Goal: Task Accomplishment & Management: Manage account settings

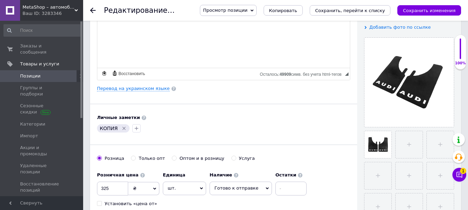
scroll to position [104, 0]
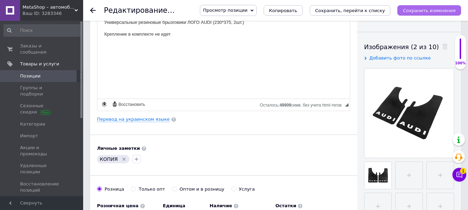
click at [443, 11] on icon "Сохранить изменения" at bounding box center [429, 10] width 53 height 5
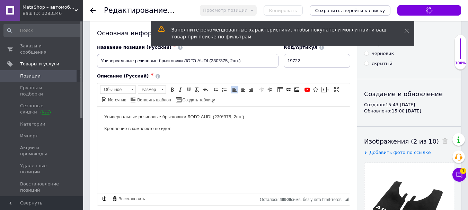
scroll to position [0, 0]
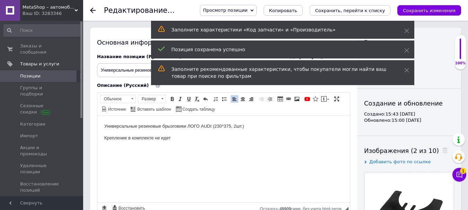
click at [30, 73] on span "Позиции" at bounding box center [30, 76] width 20 height 6
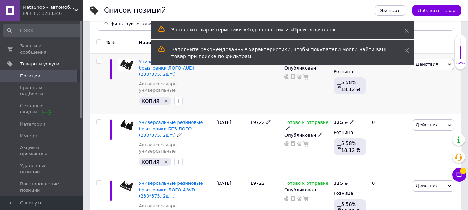
scroll to position [69, 0]
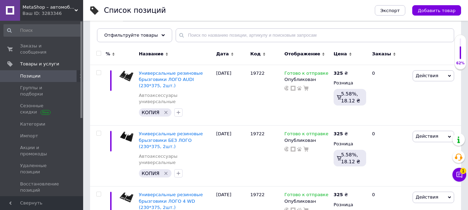
click at [31, 13] on div "Ваш ID: 3283346" at bounding box center [53, 13] width 61 height 6
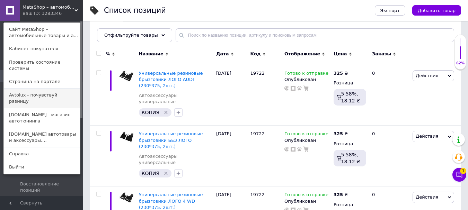
click at [40, 91] on link "Avtolux - почувствуй разницу" at bounding box center [42, 98] width 76 height 19
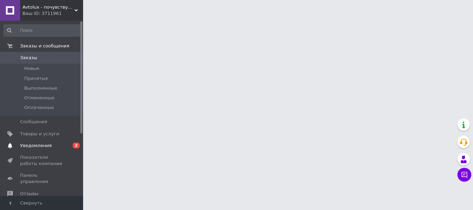
click at [41, 141] on link "Уведомления 0 2" at bounding box center [42, 146] width 85 height 12
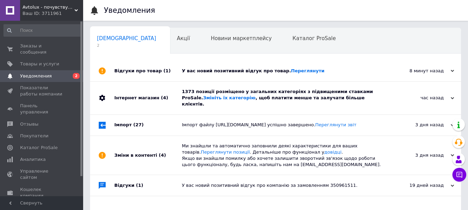
click at [143, 95] on div "Інтернет магазин (4)" at bounding box center [148, 98] width 68 height 33
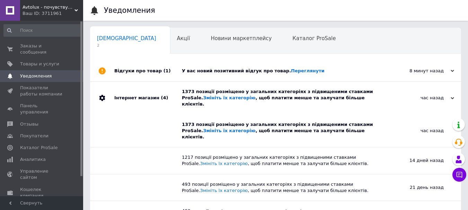
click at [145, 72] on div "Відгуки про товар (1)" at bounding box center [148, 71] width 68 height 21
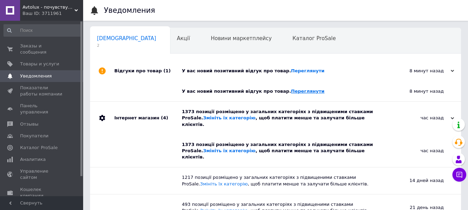
click at [291, 91] on link "Переглянути" at bounding box center [308, 91] width 34 height 5
click at [170, 31] on div "Акції 0" at bounding box center [187, 41] width 34 height 26
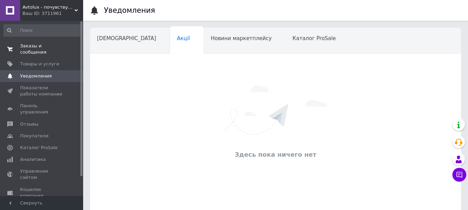
click at [41, 46] on span "Заказы и сообщения" at bounding box center [42, 49] width 44 height 12
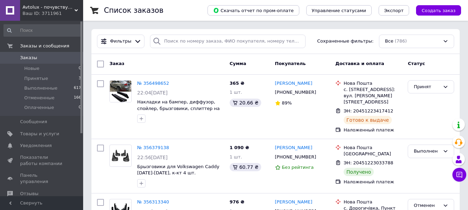
click at [38, 7] on span "Avtolux - почувствуй разницу" at bounding box center [49, 7] width 52 height 6
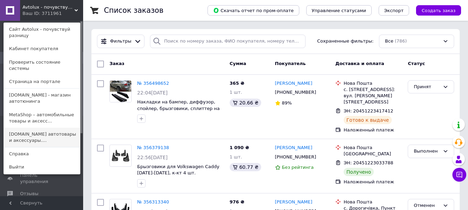
click at [37, 129] on link "[DOMAIN_NAME] автотовары и аксессуары...." at bounding box center [42, 137] width 76 height 19
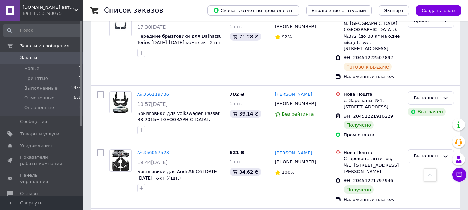
scroll to position [277, 0]
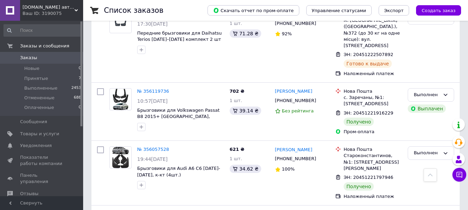
click at [36, 7] on span "AVTONOMIA.IN.UA автотовары и аксессуары. Подпишись, получи скидку* кнопка с пра…" at bounding box center [49, 7] width 52 height 6
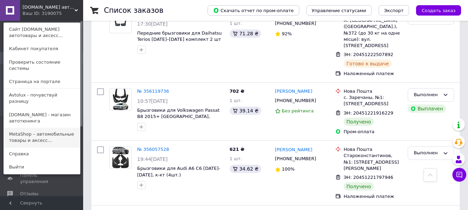
click at [32, 128] on link "MetaShop – автомобильные товары и аксесс..." at bounding box center [42, 137] width 76 height 19
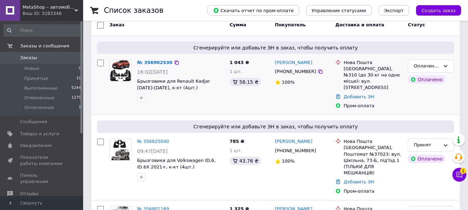
scroll to position [35, 0]
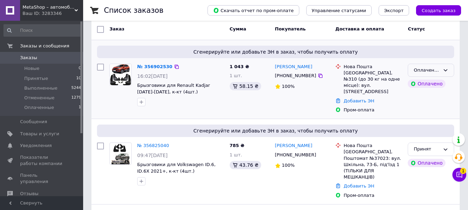
click at [445, 69] on icon at bounding box center [446, 71] width 6 height 6
click at [432, 84] on li "Принят" at bounding box center [431, 84] width 46 height 13
click at [152, 68] on link "№ 356902530" at bounding box center [153, 66] width 32 height 5
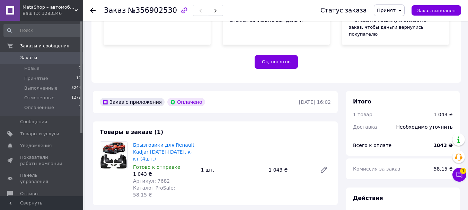
scroll to position [208, 0]
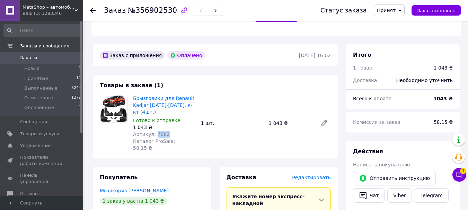
drag, startPoint x: 155, startPoint y: 121, endPoint x: 168, endPoint y: 119, distance: 13.7
click at [168, 131] on div "Артикул: 7682" at bounding box center [164, 134] width 62 height 7
copy span "7682"
click at [23, 57] on span "Заказы" at bounding box center [28, 58] width 17 height 6
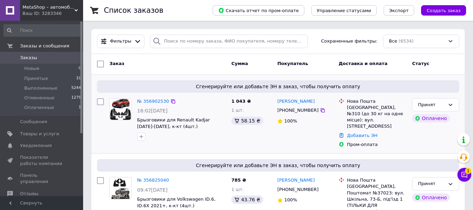
drag, startPoint x: 307, startPoint y: 113, endPoint x: 284, endPoint y: 112, distance: 23.2
click at [284, 112] on div "[PHONE_NUMBER]" at bounding box center [298, 110] width 44 height 9
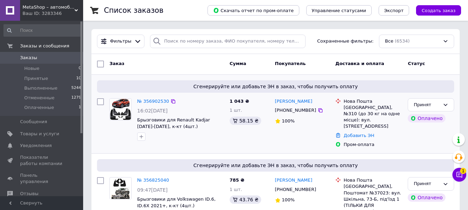
click at [304, 118] on div "100%" at bounding box center [302, 121] width 55 height 9
drag, startPoint x: 307, startPoint y: 110, endPoint x: 274, endPoint y: 101, distance: 34.1
click at [274, 101] on div "Александр Мышкориз +380505838438 100%" at bounding box center [302, 123] width 61 height 55
copy div "Александр Мышкориз +380505838438"
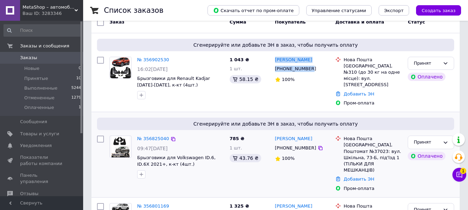
scroll to position [69, 0]
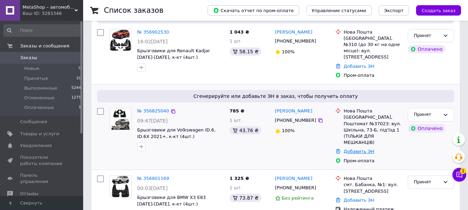
click at [368, 149] on link "Добавить ЭН" at bounding box center [359, 151] width 30 height 5
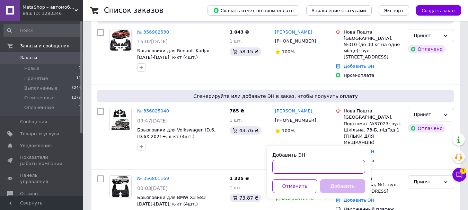
click at [340, 165] on input "Добавить ЭН" at bounding box center [318, 167] width 93 height 14
paste input "20451225231991"
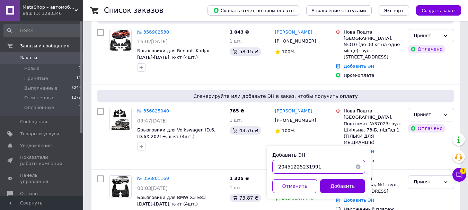
type input "20451225231991"
click at [341, 187] on button "Добавить" at bounding box center [342, 186] width 45 height 14
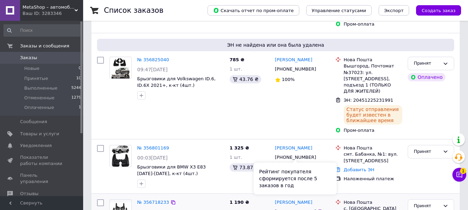
scroll to position [139, 0]
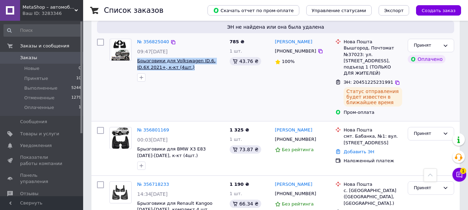
drag, startPoint x: 174, startPoint y: 62, endPoint x: 138, endPoint y: 53, distance: 37.1
click at [138, 58] on span "Брызговики для Volkswagen ID.6, ID.6X 2021+, к-кт (4шт.)" at bounding box center [180, 64] width 87 height 13
copy span "Брызговики для Volkswagen ID.6, ID.6X 2021+, к-кт (4шт.)"
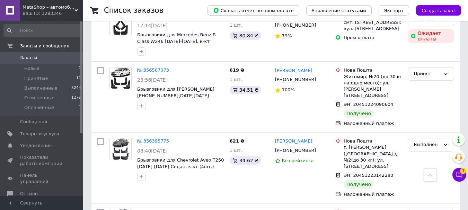
scroll to position [485, 0]
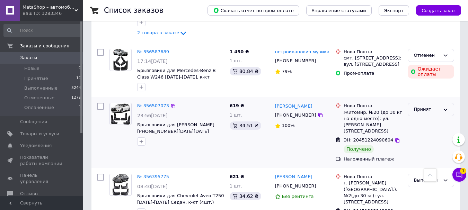
click at [417, 103] on div "Принят" at bounding box center [431, 110] width 46 height 14
click at [420, 118] on li "Выполнен" at bounding box center [431, 124] width 46 height 13
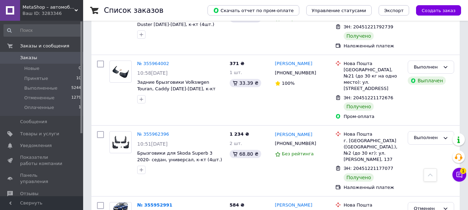
scroll to position [1444, 0]
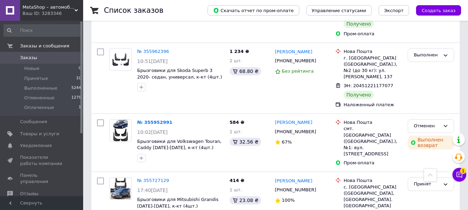
click at [23, 57] on span "Заказы" at bounding box center [28, 58] width 17 height 6
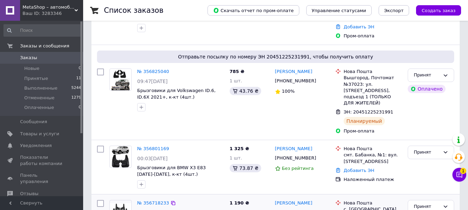
scroll to position [139, 0]
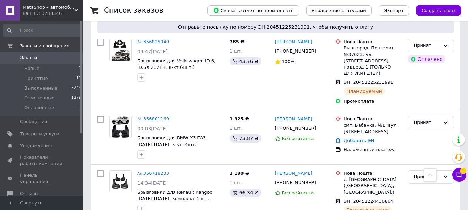
click at [34, 55] on span "Заказы" at bounding box center [28, 58] width 17 height 6
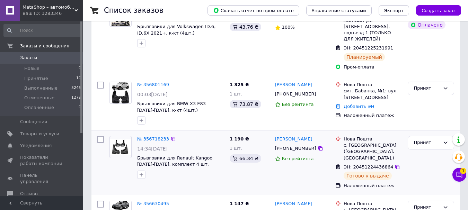
scroll to position [173, 0]
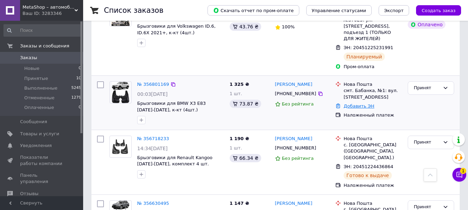
click at [356, 104] on link "Добавить ЭН" at bounding box center [359, 106] width 30 height 5
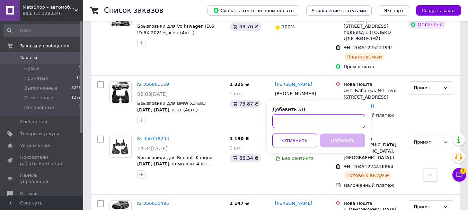
click at [332, 115] on input "Добавить ЭН" at bounding box center [318, 121] width 93 height 14
paste input "20451225133853"
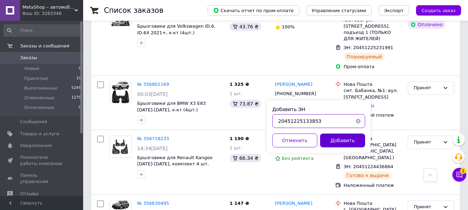
type input "20451225133853"
click at [339, 140] on button "Добавить" at bounding box center [342, 141] width 45 height 14
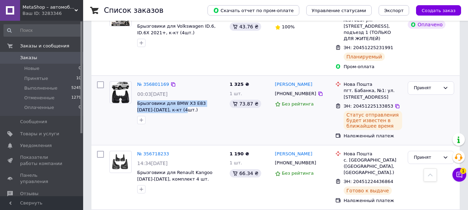
drag, startPoint x: 161, startPoint y: 99, endPoint x: 136, endPoint y: 94, distance: 25.1
click at [136, 94] on div "№ 356801169 00:03, 12.08.2025 Брызговики для BMW X3 E83 2003-2010, к-кт (4шт.)" at bounding box center [180, 103] width 93 height 49
copy span "Брызговики для BMW X3 E83 [DATE]-[DATE], к-кт (4шт.)"
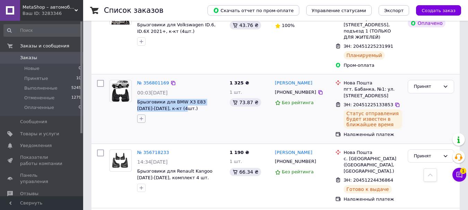
scroll to position [208, 0]
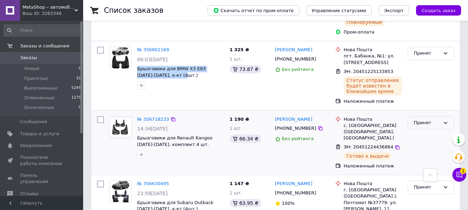
click at [417, 120] on div "Принят" at bounding box center [427, 123] width 26 height 7
click at [419, 131] on li "Выполнен" at bounding box center [431, 137] width 46 height 13
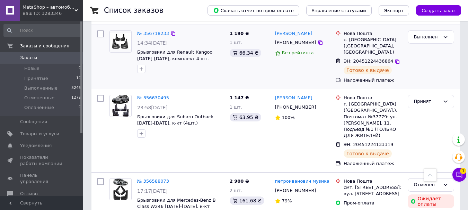
scroll to position [301, 0]
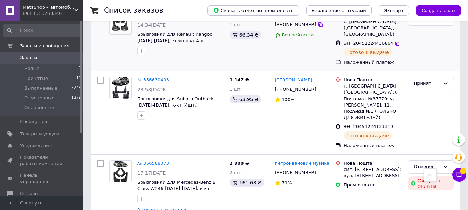
click at [44, 57] on span "Заказы" at bounding box center [42, 58] width 44 height 6
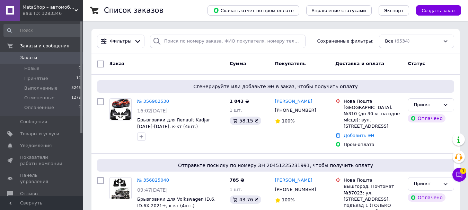
click at [41, 10] on div "Ваш ID: 3283346" at bounding box center [53, 13] width 61 height 6
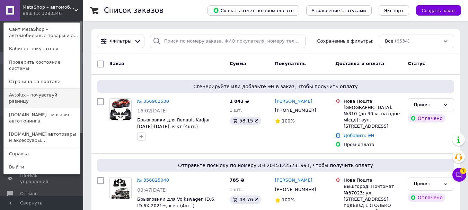
click at [38, 89] on link "Avtolux - почувствуй разницу" at bounding box center [42, 98] width 76 height 19
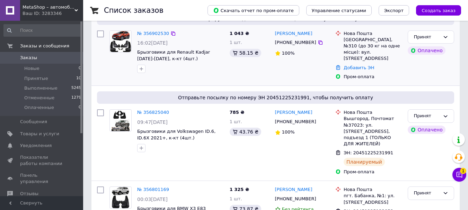
scroll to position [69, 0]
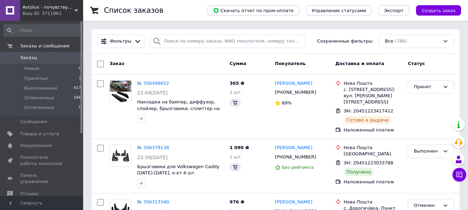
click at [41, 7] on span "Avtolux - почувствуй разницу" at bounding box center [49, 7] width 52 height 6
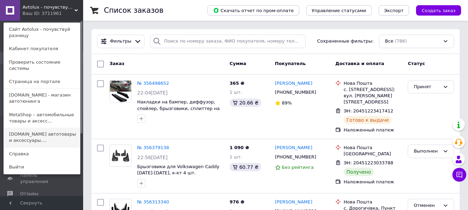
click at [48, 131] on link "[DOMAIN_NAME] автотовары и аксессуары...." at bounding box center [42, 137] width 76 height 19
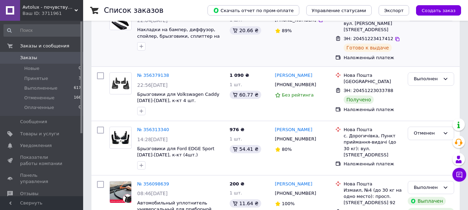
scroll to position [104, 0]
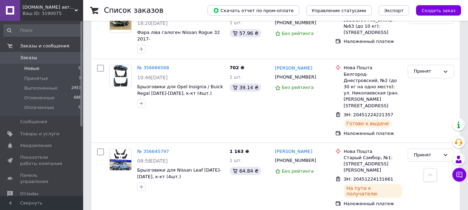
scroll to position [69, 0]
click at [35, 8] on span "AVTONOMIA.IN.UA автотовары и аксессуары. Подпишись, получи скидку* кнопка с пра…" at bounding box center [49, 7] width 52 height 6
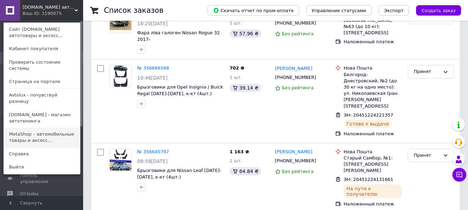
click at [23, 128] on link "MetaShop – автомобильные товары и аксесс..." at bounding box center [42, 137] width 76 height 19
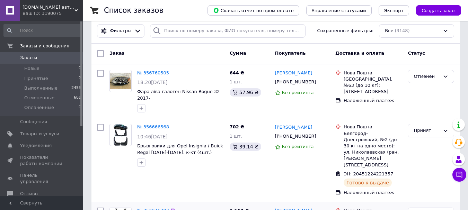
scroll to position [0, 0]
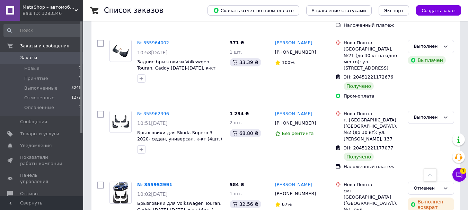
scroll to position [1455, 0]
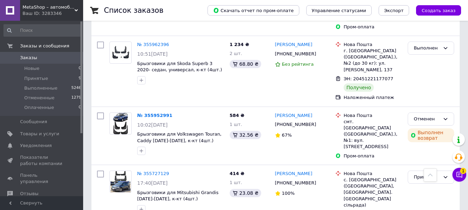
click at [27, 54] on link "Заказы 0" at bounding box center [42, 58] width 85 height 12
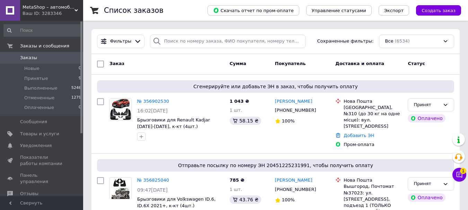
click at [28, 53] on link "Заказы 0" at bounding box center [42, 58] width 85 height 12
click at [41, 131] on span "Товары и услуги" at bounding box center [39, 134] width 39 height 6
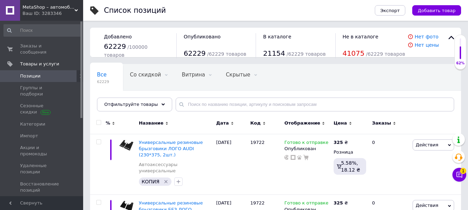
scroll to position [35, 0]
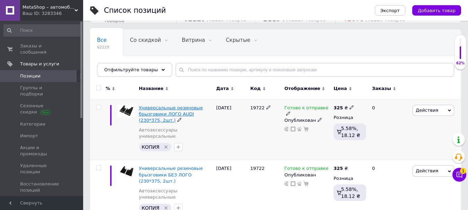
click at [156, 108] on span "Универсальные резиновые брызговики ЛОГО AUDI (230*375, 2шт.)" at bounding box center [171, 114] width 64 height 18
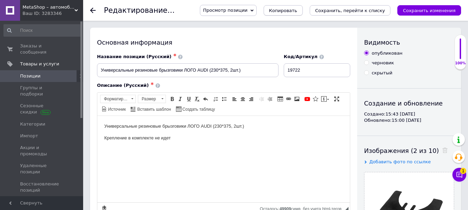
click at [297, 8] on span "Копировать" at bounding box center [283, 10] width 28 height 5
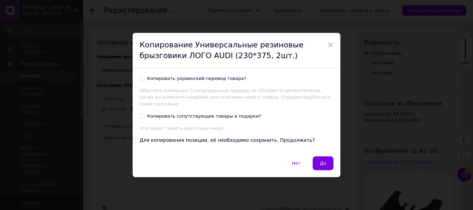
click at [141, 80] on input "Копировать украинский перевод товара?" at bounding box center [142, 78] width 5 height 5
checkbox input "true"
click at [328, 163] on button "Да" at bounding box center [323, 164] width 21 height 14
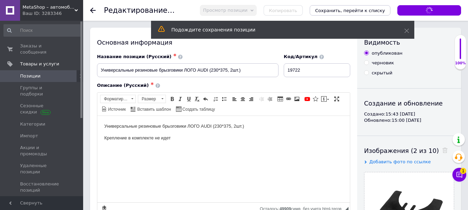
scroll to position [104, 0]
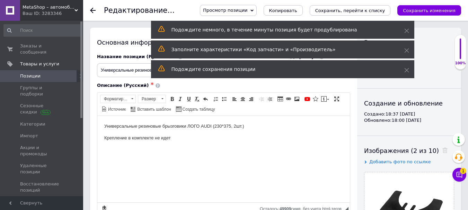
click at [47, 73] on span "Позиции" at bounding box center [42, 76] width 44 height 6
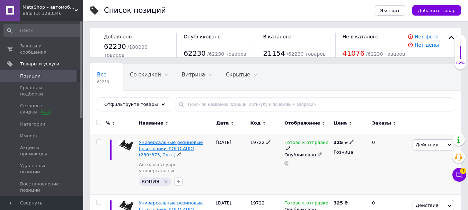
scroll to position [35, 0]
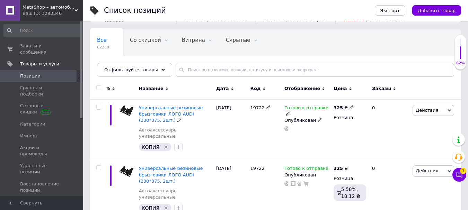
click at [172, 115] on span "Универсальные резиновые брызговики ЛОГО AUDI (230*375, 2шт.)" at bounding box center [171, 114] width 64 height 18
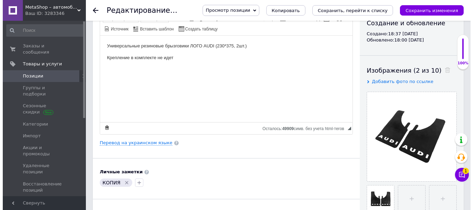
scroll to position [139, 0]
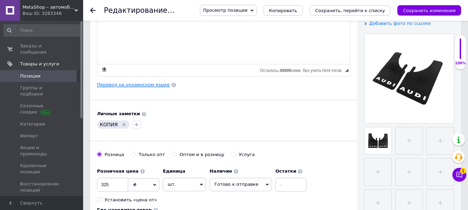
click at [134, 85] on link "Перевод на украинском языке" at bounding box center [133, 85] width 73 height 6
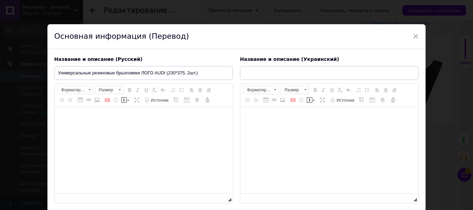
type input "Універсальні гумові бризковики ЛОГО AUDI (230*375, 2шт.)"
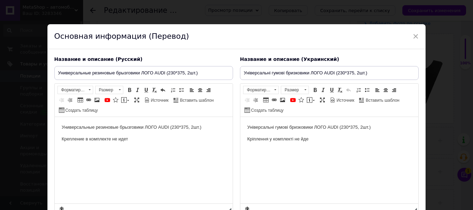
scroll to position [0, 0]
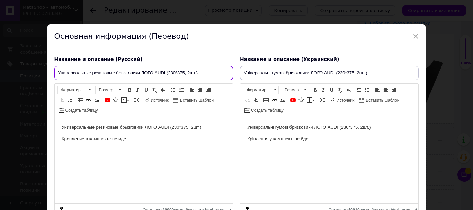
drag, startPoint x: 156, startPoint y: 71, endPoint x: 165, endPoint y: 72, distance: 9.7
click at [165, 72] on input "Универсальные резиновые брызговики ЛОГО AUDI (230*375, 2шт.)" at bounding box center [143, 73] width 179 height 14
paste input "BMW"
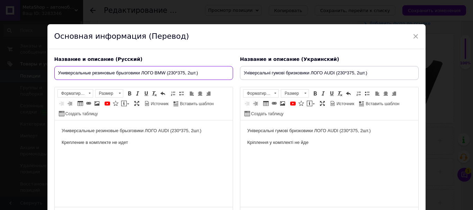
drag, startPoint x: 155, startPoint y: 71, endPoint x: 165, endPoint y: 73, distance: 10.8
click at [165, 73] on input "Универсальные резиновые брызговики ЛОГО BMW (230*375, 2шт.)" at bounding box center [143, 73] width 179 height 14
type input "Универсальные резиновые брызговики ЛОГО BMW (230*375, 2шт.)"
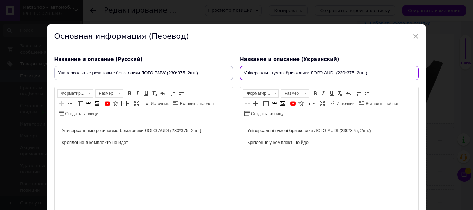
drag, startPoint x: 324, startPoint y: 72, endPoint x: 333, endPoint y: 75, distance: 9.3
click at [333, 75] on input "Універсальні гумові бризковики ЛОГО AUDI (230*375, 2шт.)" at bounding box center [329, 73] width 179 height 14
click at [333, 73] on input "Універсальні гумові бризковики ЛОГО AUDI (230*375, 2шт.)" at bounding box center [329, 73] width 179 height 14
drag, startPoint x: 324, startPoint y: 72, endPoint x: 334, endPoint y: 74, distance: 10.5
click at [334, 74] on input "Універсальні гумові бризковики ЛОГО AUDI (230*375, 2шт.)" at bounding box center [329, 73] width 179 height 14
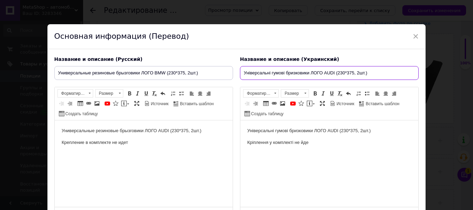
paste input "BMW"
type input "Універсальні гумові бризковики ЛОГО BMW (230*375, 2шт.)"
drag, startPoint x: 158, startPoint y: 132, endPoint x: 169, endPoint y: 131, distance: 11.1
click at [169, 131] on p "Универсальные резиновые брызговики ЛОГО AUDI (230*375, 2шт.)" at bounding box center [143, 131] width 164 height 7
drag, startPoint x: 328, startPoint y: 130, endPoint x: 338, endPoint y: 130, distance: 9.7
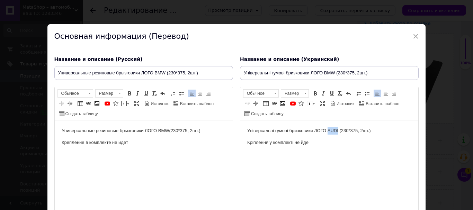
click at [338, 130] on p "Універсальні гумові бризковики ЛОГО AUDI (230*375, 2шт.)" at bounding box center [329, 131] width 164 height 7
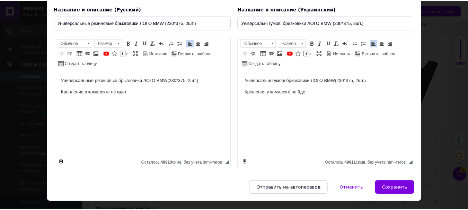
scroll to position [67, 0]
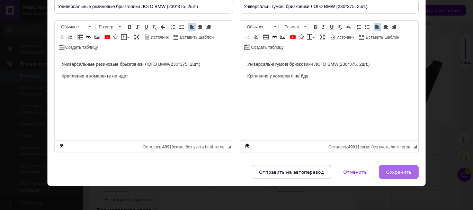
click at [408, 173] on span "Сохранить" at bounding box center [398, 172] width 25 height 5
type input "Универсальные резиновые брызговики ЛОГО BMW (230*375, 2шт.)"
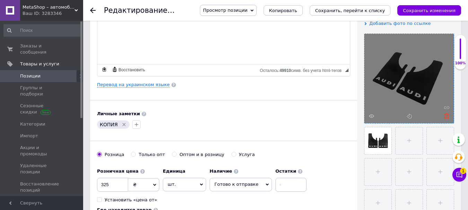
click at [448, 118] on use at bounding box center [446, 116] width 5 height 5
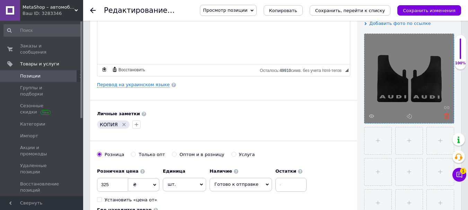
click at [447, 117] on icon at bounding box center [446, 116] width 5 height 5
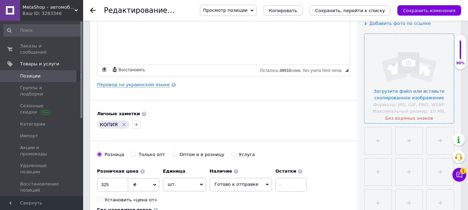
click at [412, 104] on input "file" at bounding box center [409, 78] width 89 height 89
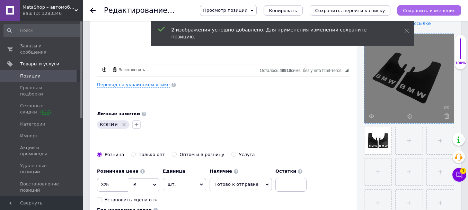
click at [434, 14] on button "Сохранить изменения" at bounding box center [429, 10] width 64 height 10
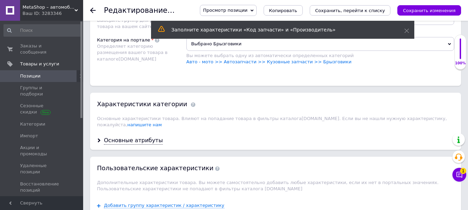
scroll to position [490, 0]
click at [116, 137] on div "Основные атрибуты" at bounding box center [133, 141] width 59 height 8
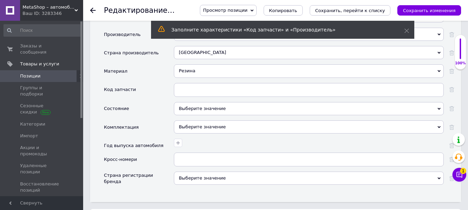
scroll to position [698, 0]
click at [455, 9] on icon "Сохранить изменения" at bounding box center [429, 10] width 53 height 5
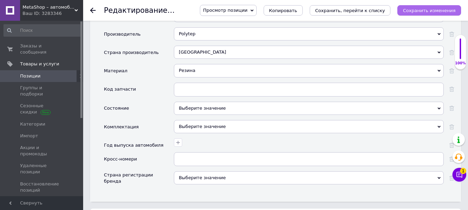
click at [457, 11] on button "Сохранить изменения" at bounding box center [429, 10] width 64 height 10
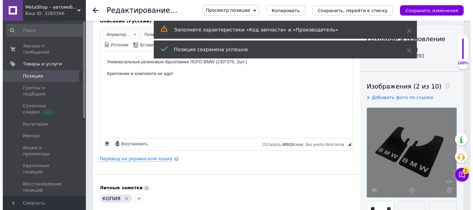
scroll to position [69, 0]
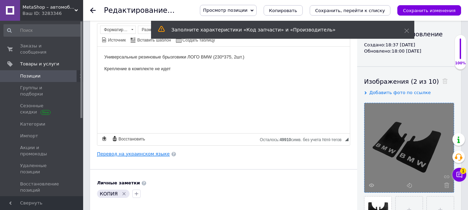
click at [145, 155] on link "Перевод на украинском языке" at bounding box center [133, 154] width 73 height 6
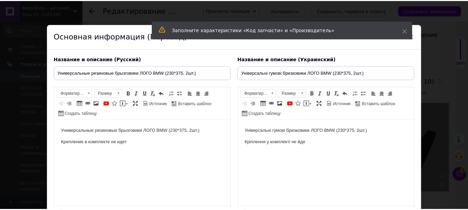
scroll to position [0, 0]
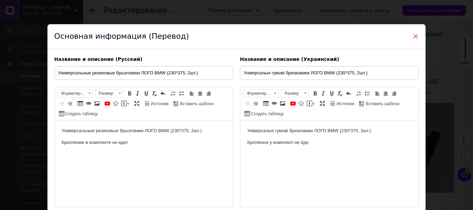
click at [413, 37] on span "×" at bounding box center [416, 36] width 6 height 12
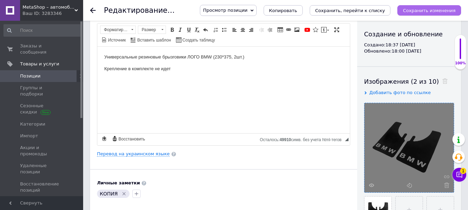
click at [433, 8] on icon "Сохранить изменения" at bounding box center [429, 10] width 53 height 5
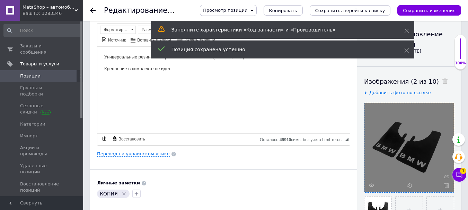
click at [47, 73] on span "Позиции" at bounding box center [42, 76] width 44 height 6
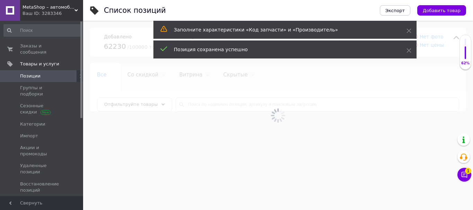
click at [42, 10] on span "MetaShop – автомобильные товары и аксессуары" at bounding box center [49, 7] width 52 height 6
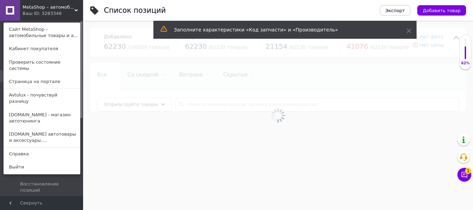
click at [37, 89] on link "Avtolux - почувствуй разницу" at bounding box center [42, 98] width 76 height 19
